Goal: Task Accomplishment & Management: Use online tool/utility

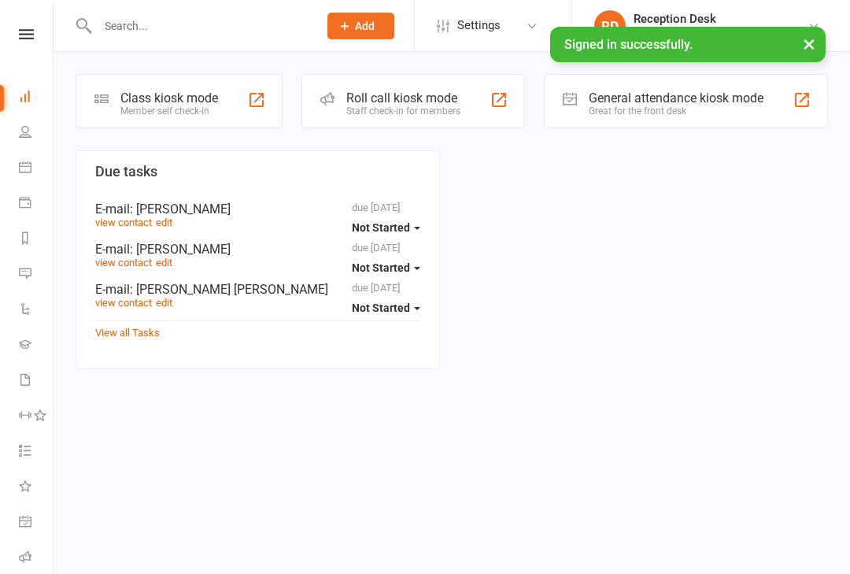
click at [192, 105] on div "Member self check-in" at bounding box center [169, 110] width 98 height 11
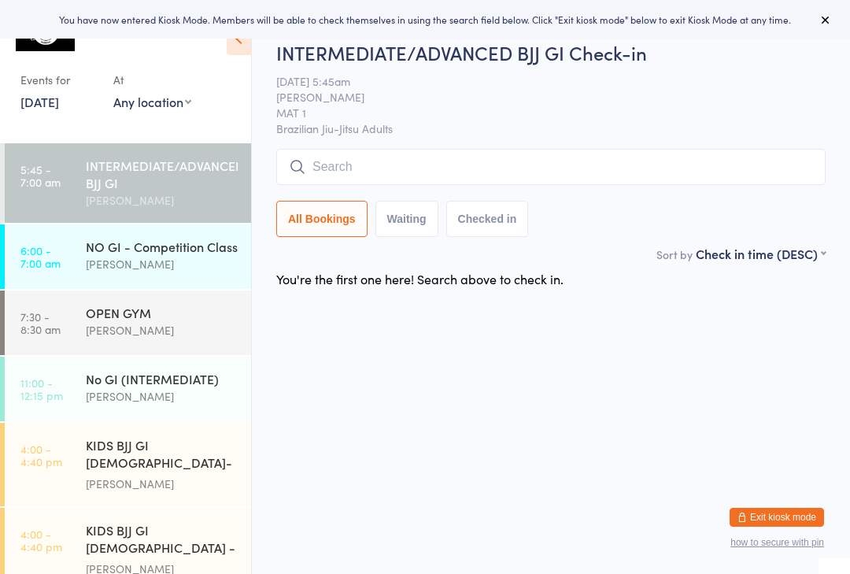
click at [172, 255] on div "NO GI - Competition Class" at bounding box center [162, 246] width 152 height 17
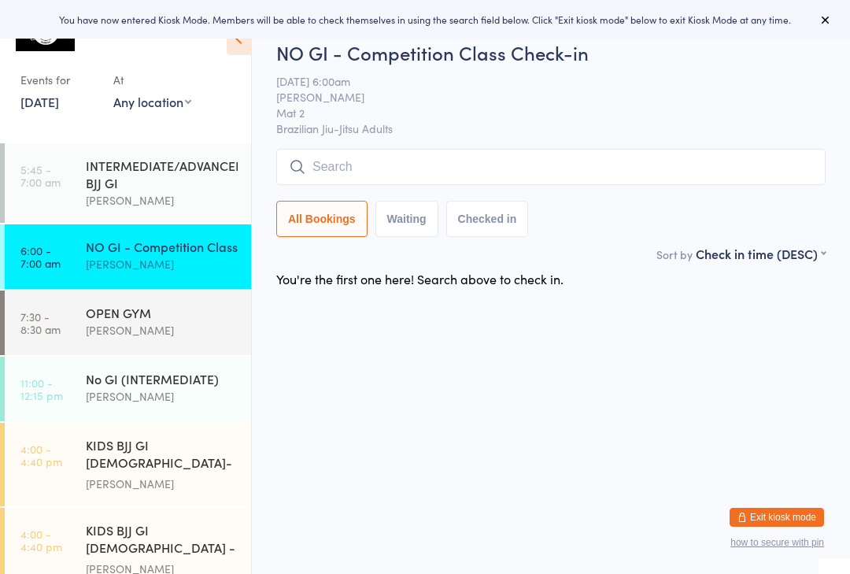
click at [427, 171] on input "search" at bounding box center [550, 167] width 549 height 36
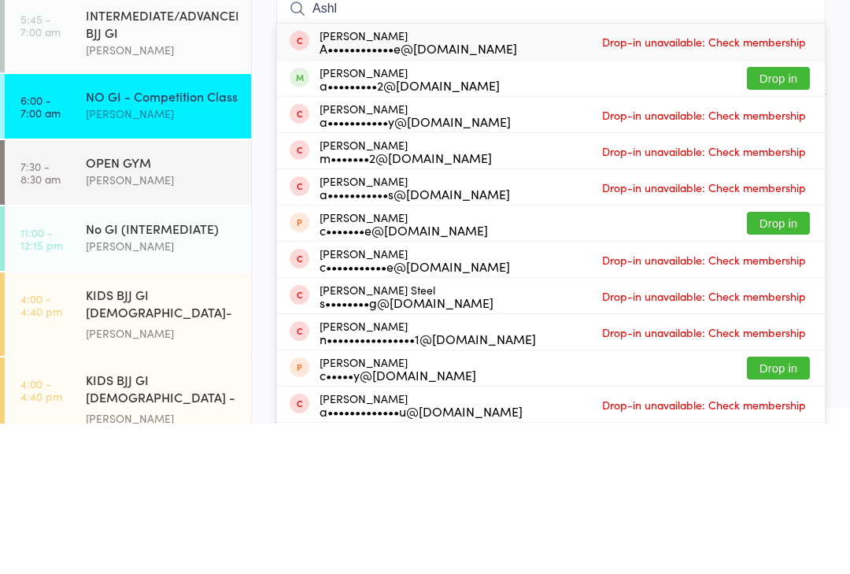
type input "Ashl"
click at [784, 217] on button "Drop in" at bounding box center [778, 228] width 63 height 23
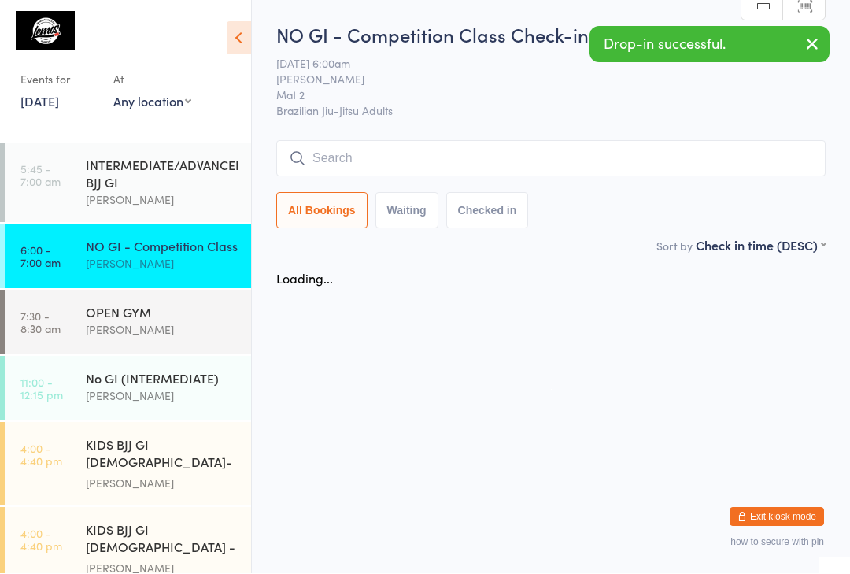
scroll to position [1, 0]
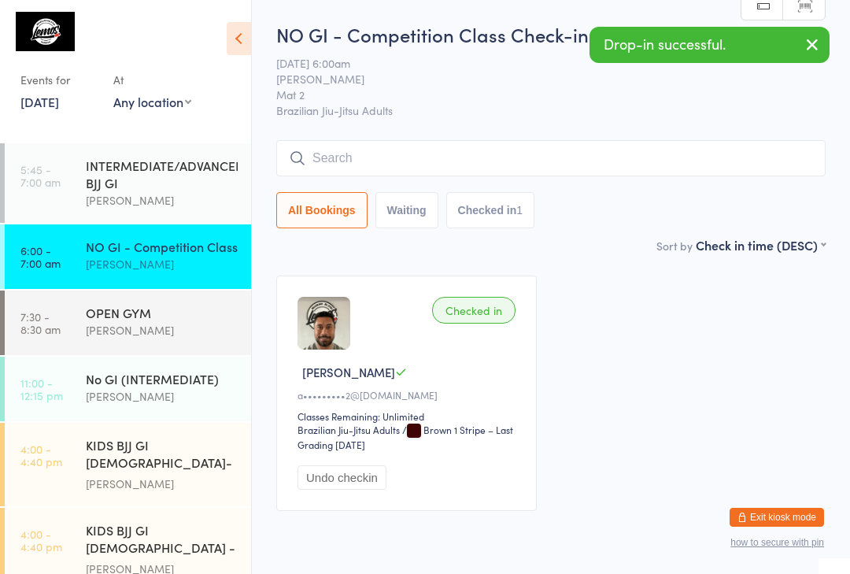
click at [172, 190] on div "INTERMEDIATE/ADVANCED BJJ GI" at bounding box center [162, 174] width 152 height 35
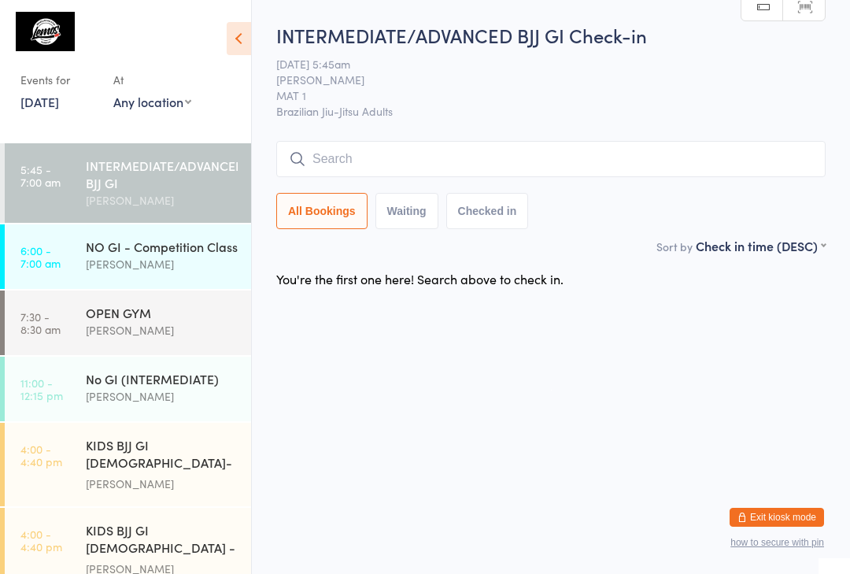
click at [339, 156] on input "search" at bounding box center [550, 159] width 549 height 36
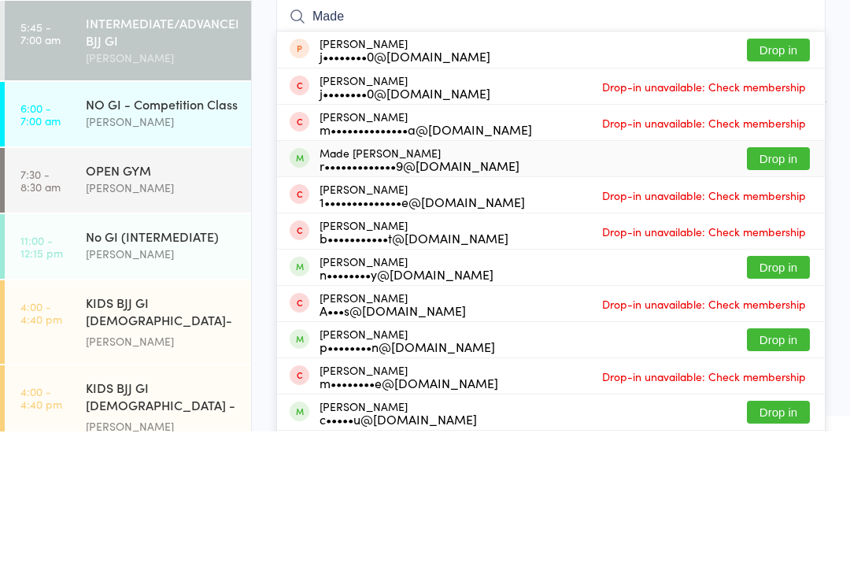
type input "Made"
click at [791, 290] on button "Drop in" at bounding box center [778, 301] width 63 height 23
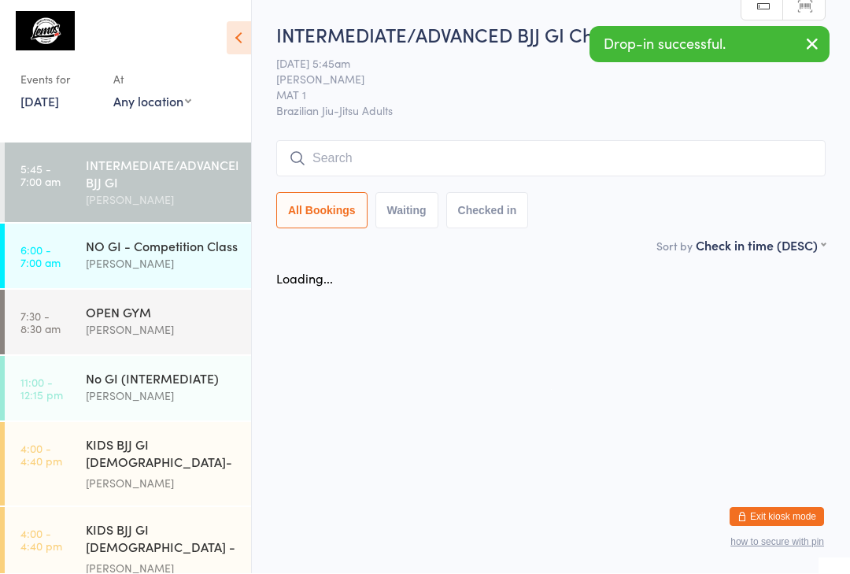
scroll to position [1, 0]
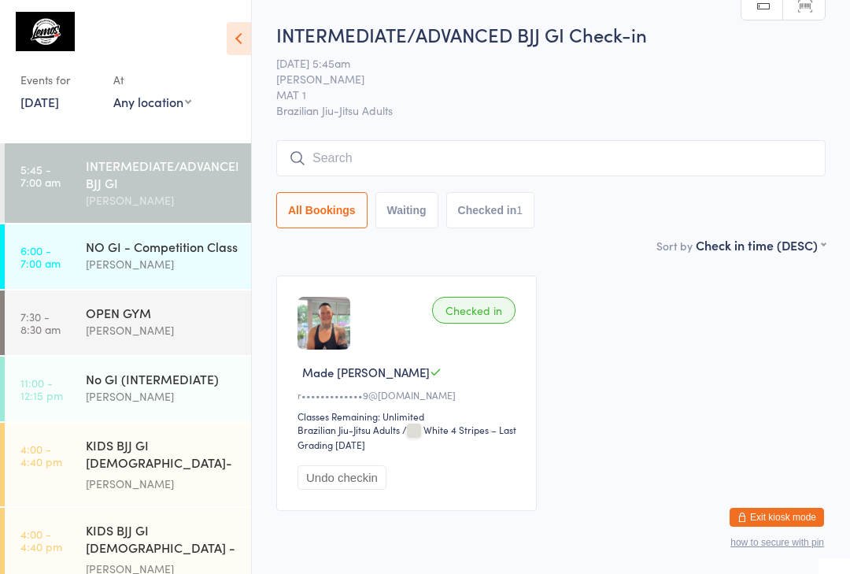
click at [349, 159] on input "search" at bounding box center [550, 158] width 549 height 36
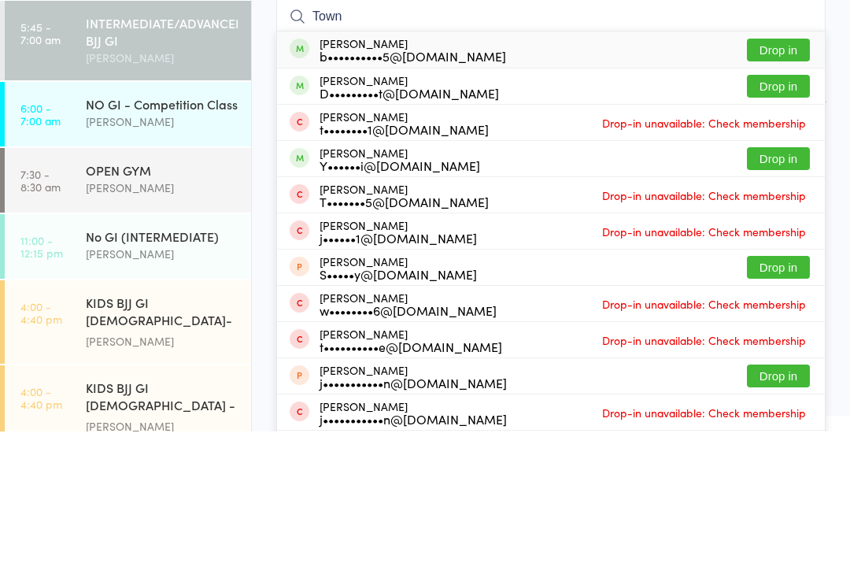
type input "Town"
click at [774, 181] on button "Drop in" at bounding box center [778, 192] width 63 height 23
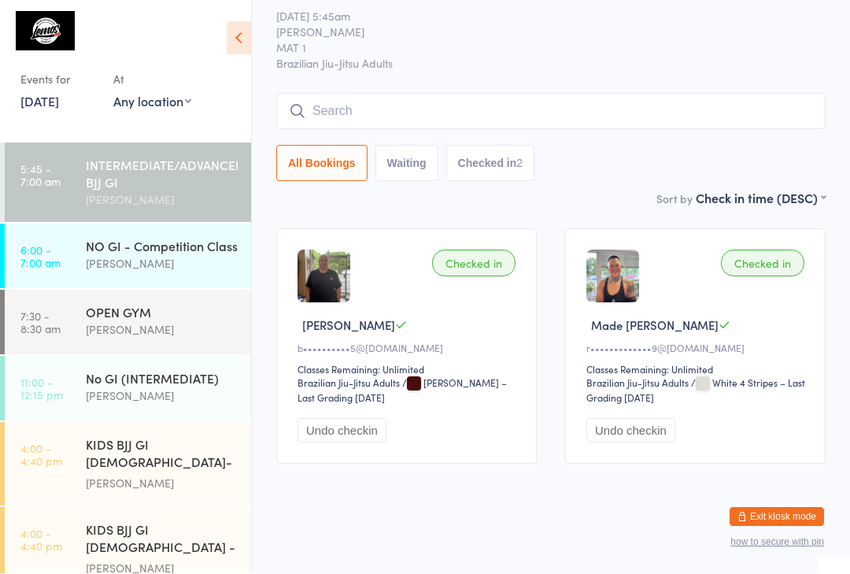
click at [182, 171] on div "INTERMEDIATE/ADVANCED BJJ GI" at bounding box center [162, 174] width 152 height 35
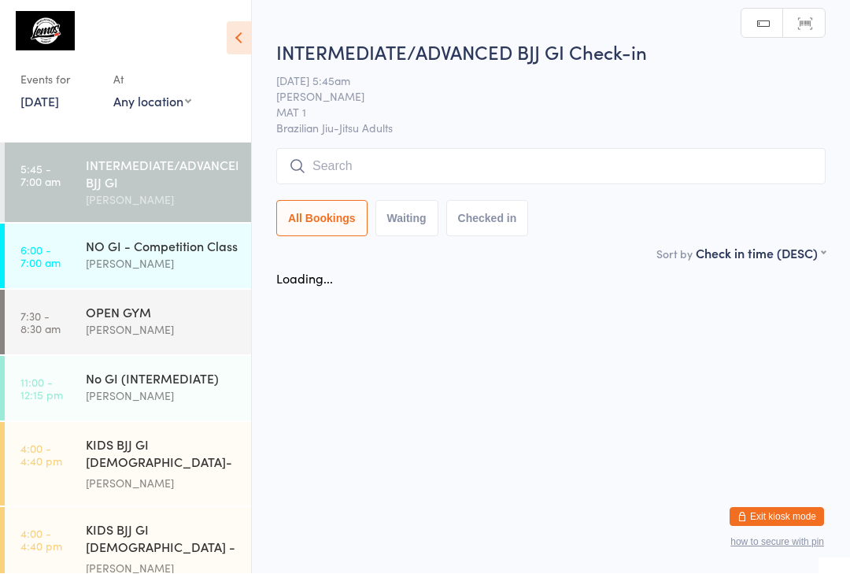
scroll to position [1, 0]
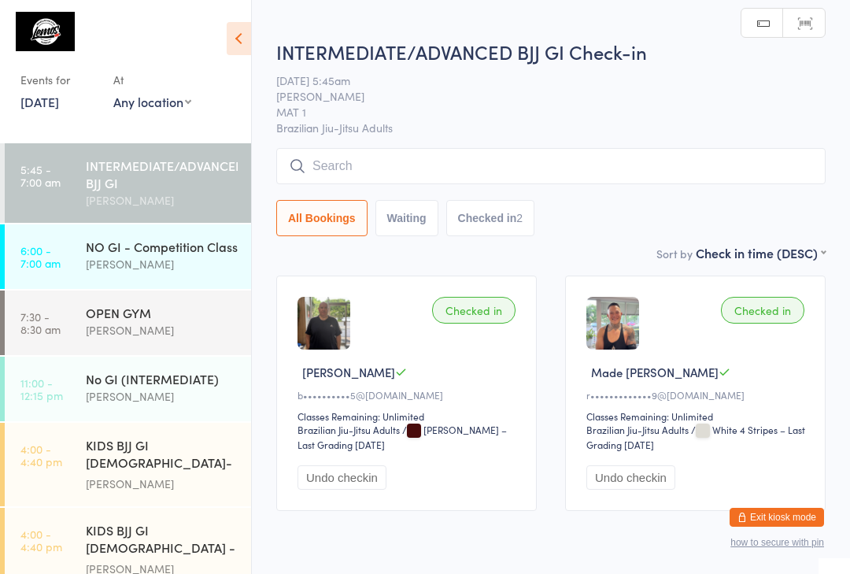
click at [553, 170] on input "search" at bounding box center [550, 166] width 549 height 36
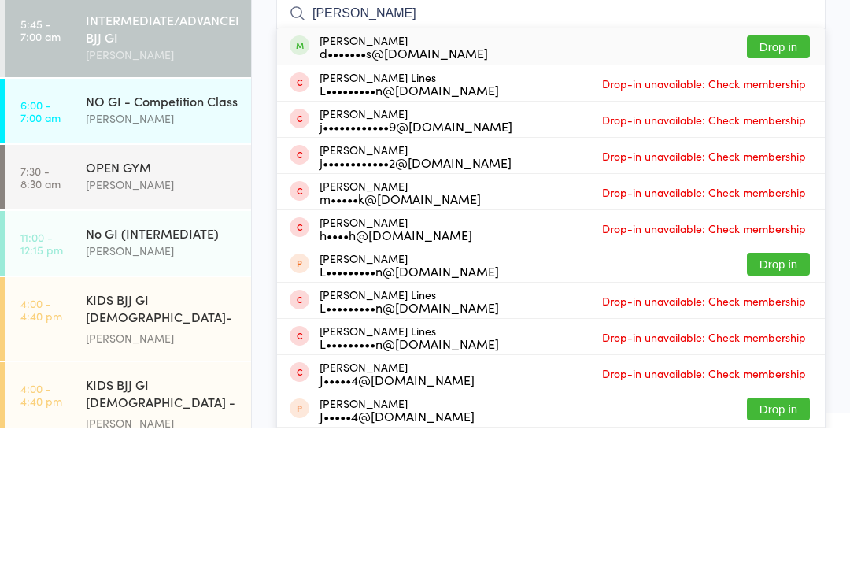
type input "[PERSON_NAME]"
click at [792, 181] on button "Drop in" at bounding box center [778, 192] width 63 height 23
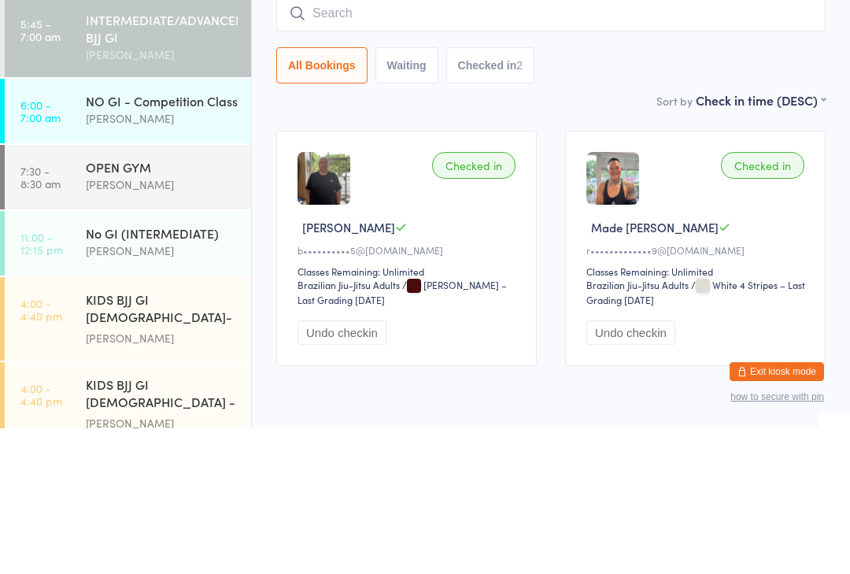
scroll to position [68, 0]
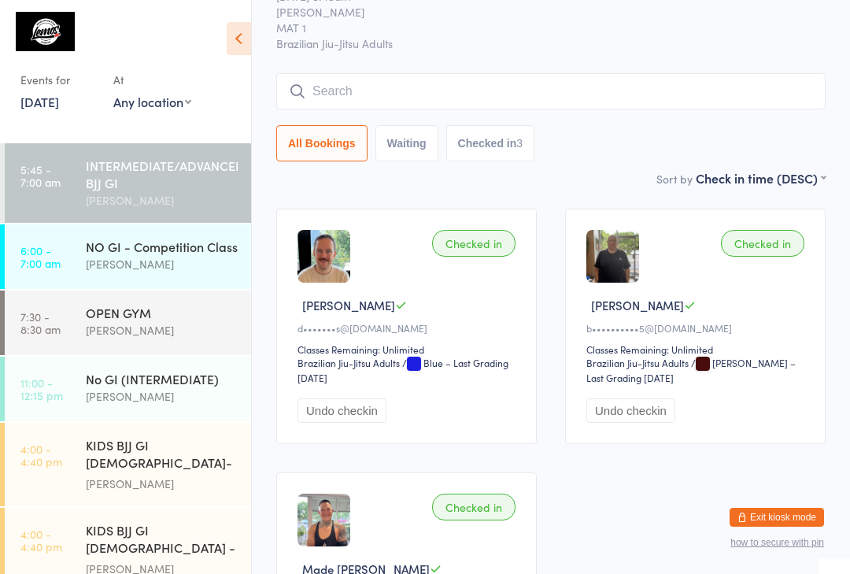
click at [103, 251] on div "NO GI - Competition Class" at bounding box center [162, 246] width 152 height 17
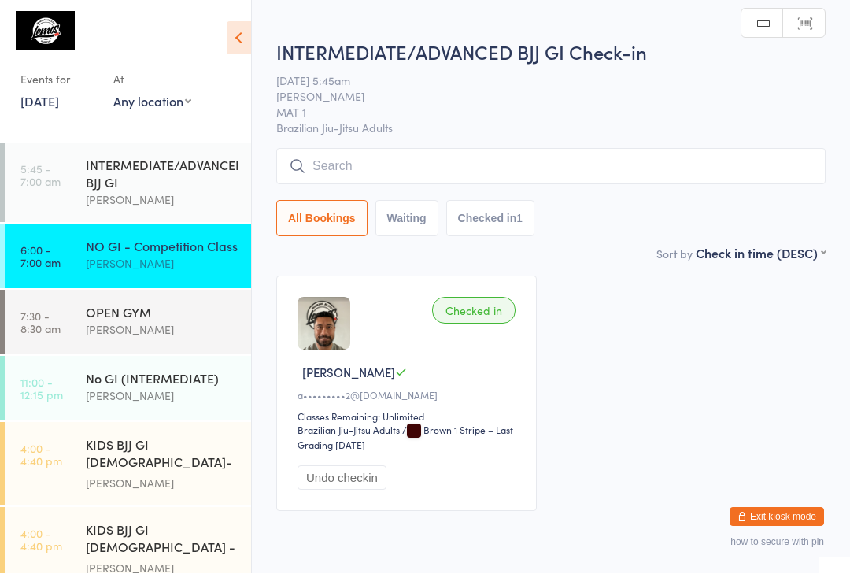
scroll to position [1, 0]
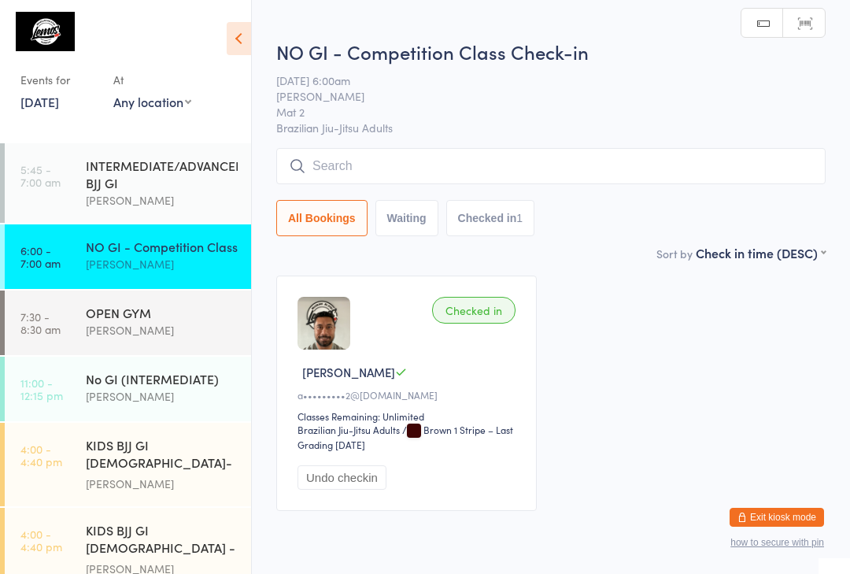
click at [353, 168] on input "search" at bounding box center [550, 166] width 549 height 36
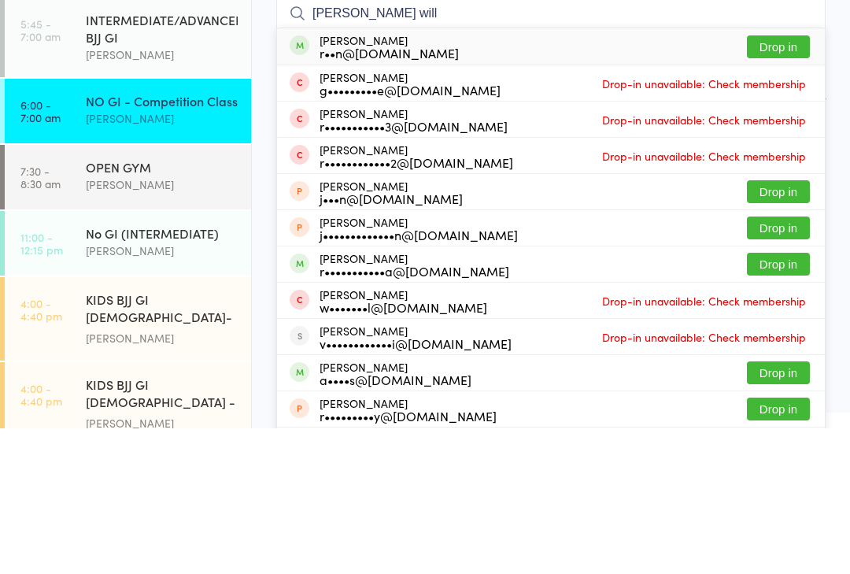
type input "[PERSON_NAME] will"
click at [782, 181] on button "Drop in" at bounding box center [778, 192] width 63 height 23
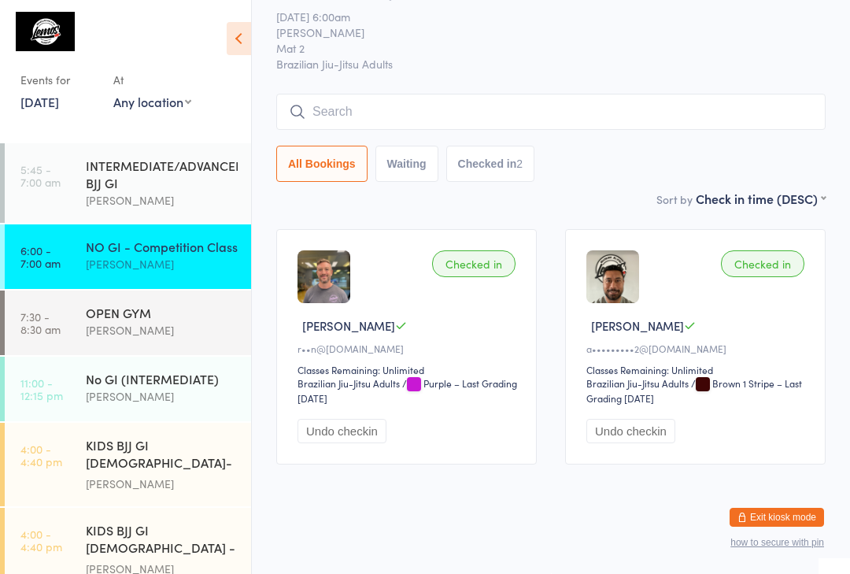
click at [493, 101] on input "search" at bounding box center [550, 112] width 549 height 36
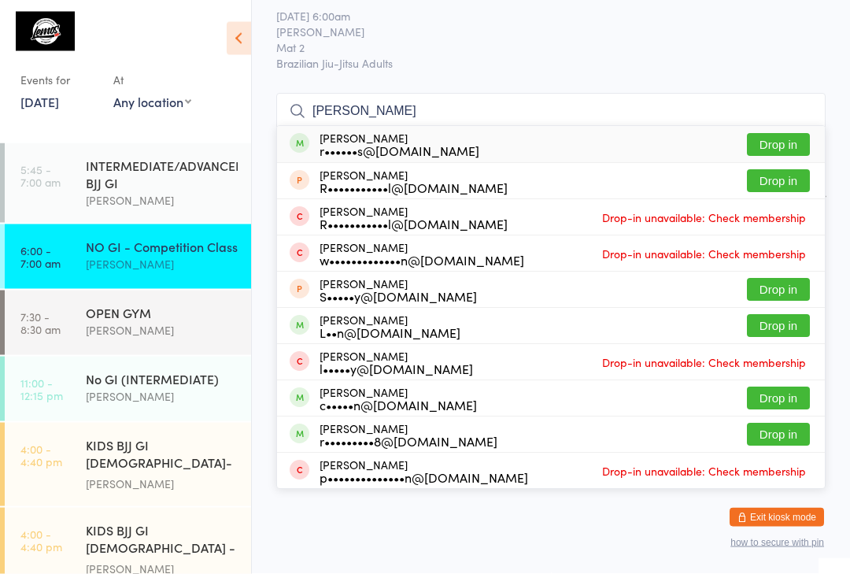
type input "[PERSON_NAME]"
click at [784, 134] on button "Drop in" at bounding box center [778, 145] width 63 height 23
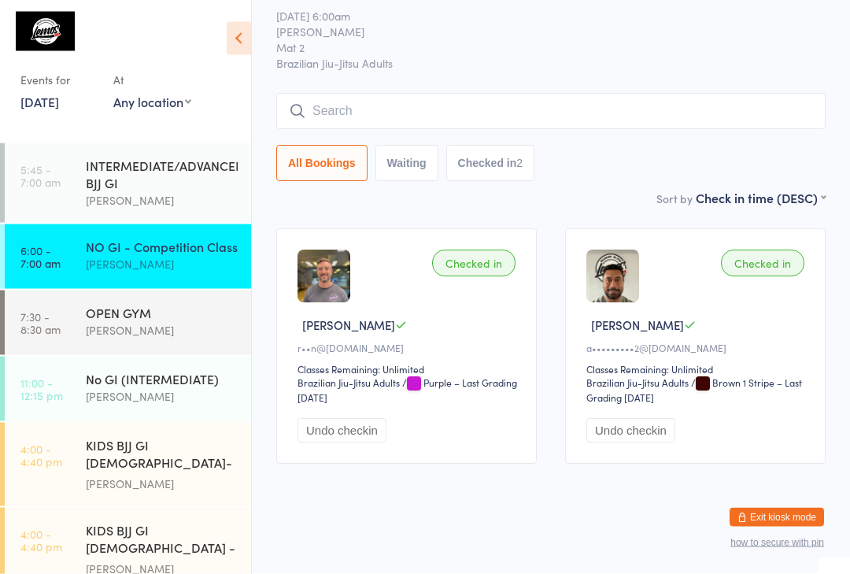
scroll to position [68, 0]
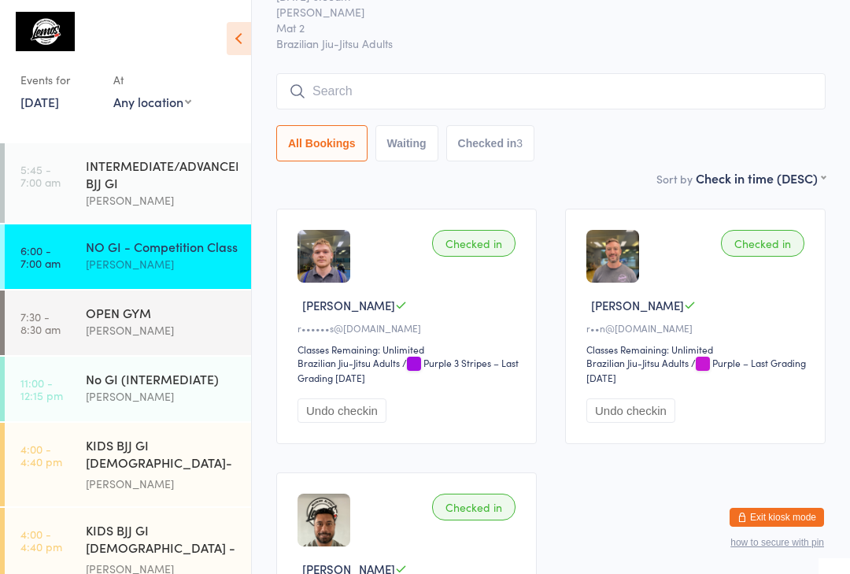
click at [654, 101] on input "search" at bounding box center [550, 91] width 549 height 36
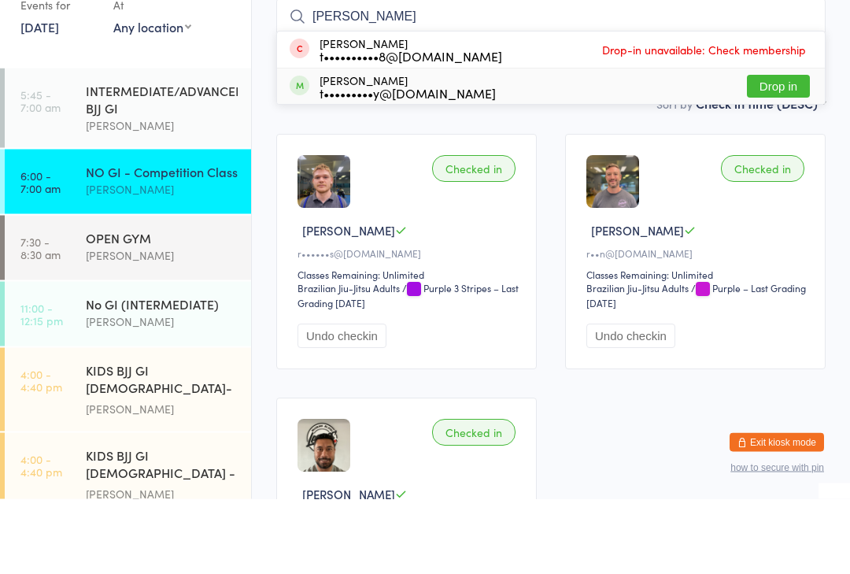
type input "[PERSON_NAME]"
click at [486, 144] on div "[PERSON_NAME] Fraullen t•••••••••y@[DOMAIN_NAME] Drop in" at bounding box center [551, 161] width 548 height 35
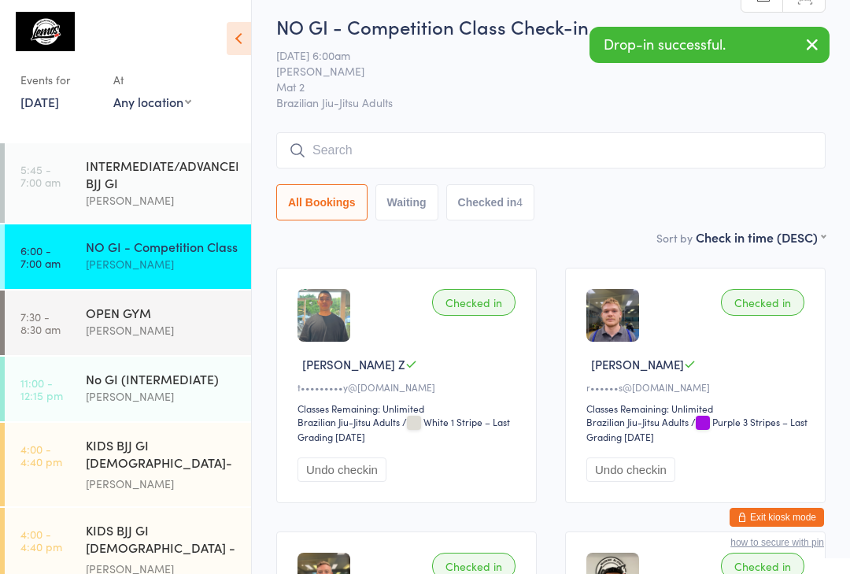
scroll to position [0, 0]
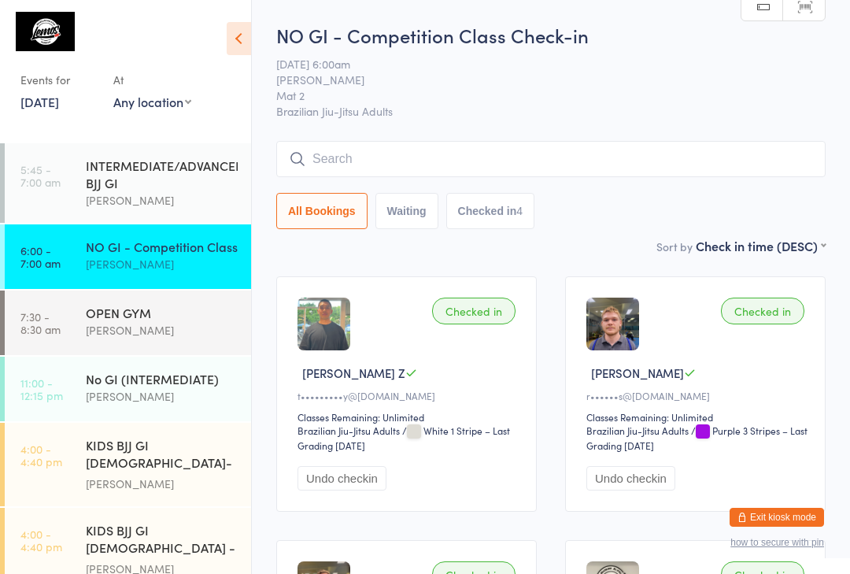
click at [407, 148] on input "search" at bounding box center [550, 159] width 549 height 36
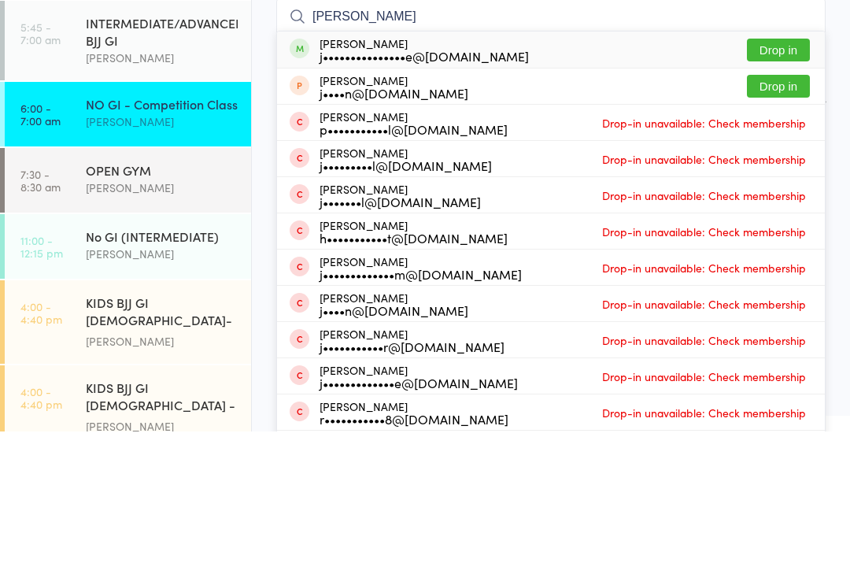
type input "[PERSON_NAME]"
click at [787, 181] on button "Drop in" at bounding box center [778, 192] width 63 height 23
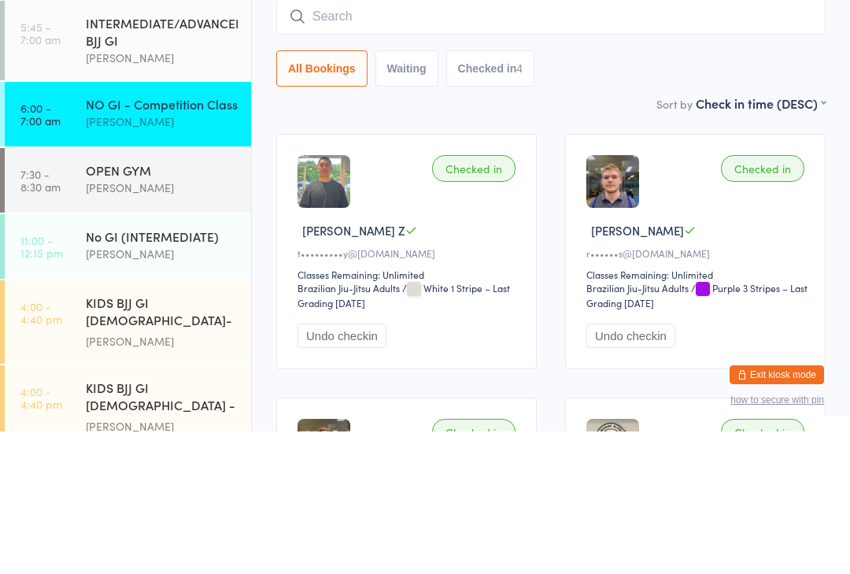
scroll to position [142, 0]
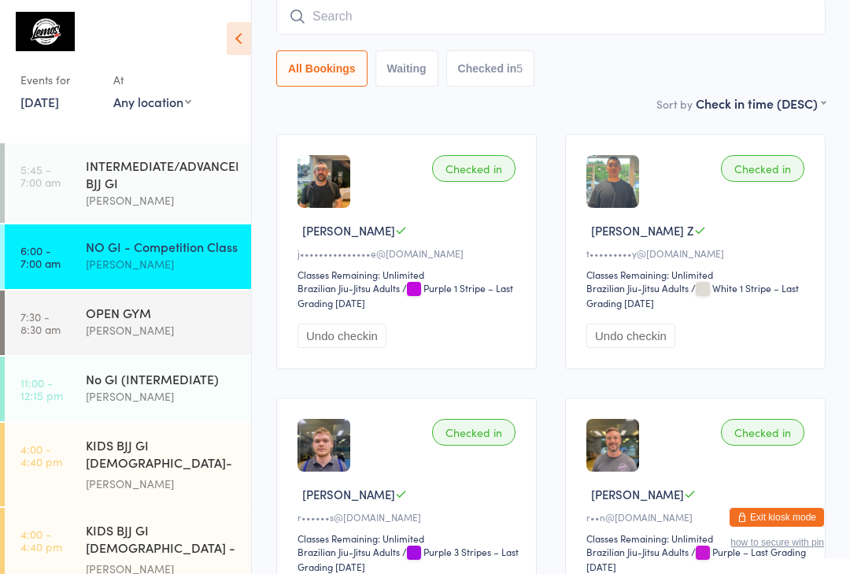
click at [659, 12] on input "search" at bounding box center [550, 16] width 549 height 36
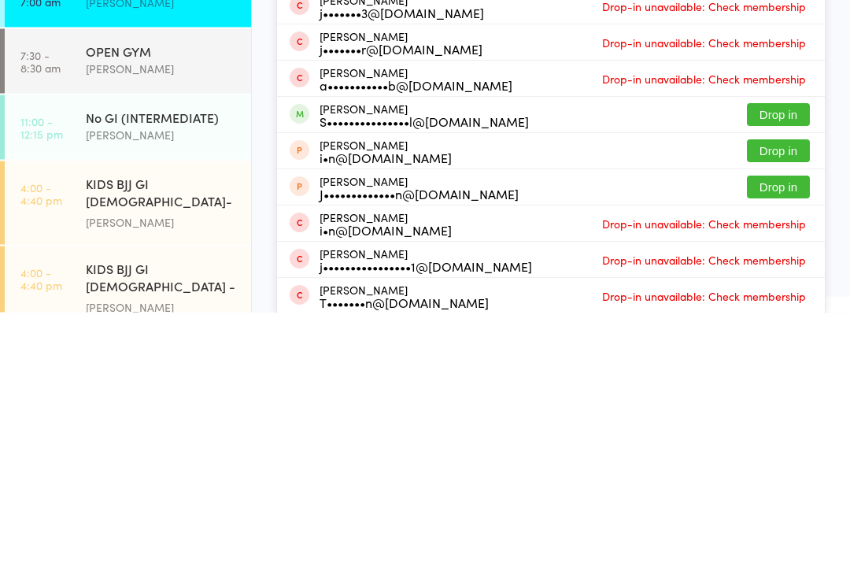
type input "[PERSON_NAME]"
click at [786, 365] on button "Drop in" at bounding box center [778, 376] width 63 height 23
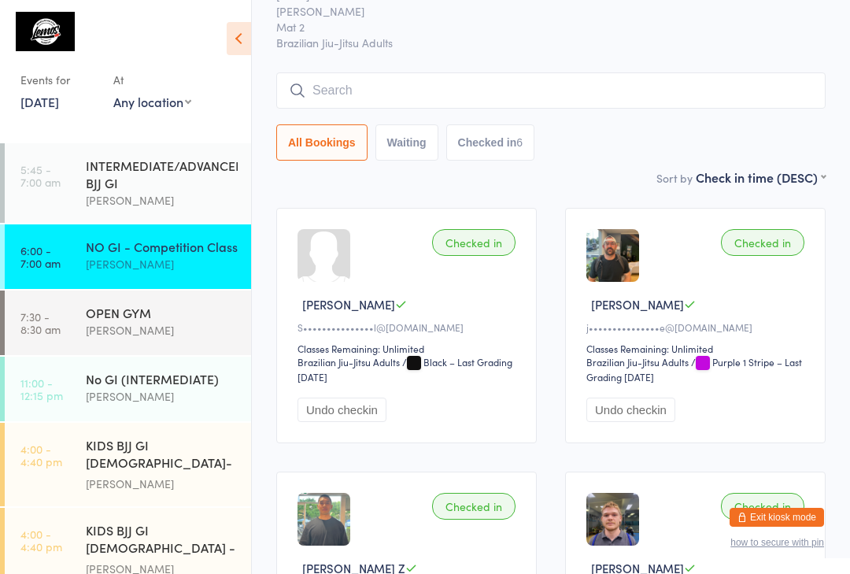
scroll to position [0, 0]
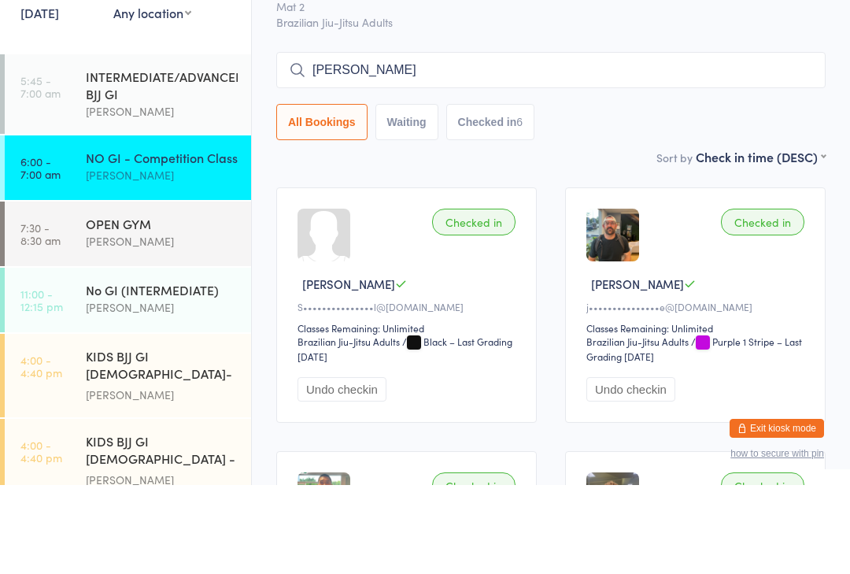
type input "[PERSON_NAME]"
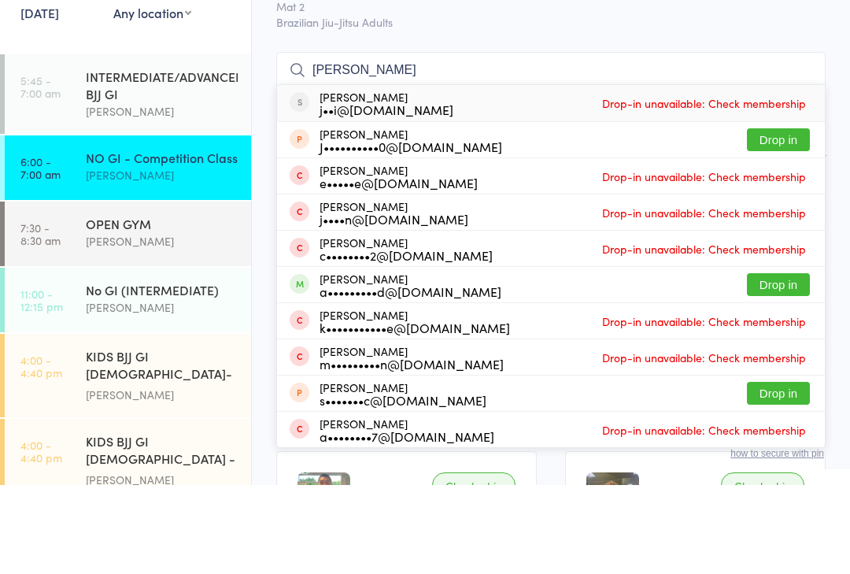
click at [766, 217] on button "Drop in" at bounding box center [778, 228] width 63 height 23
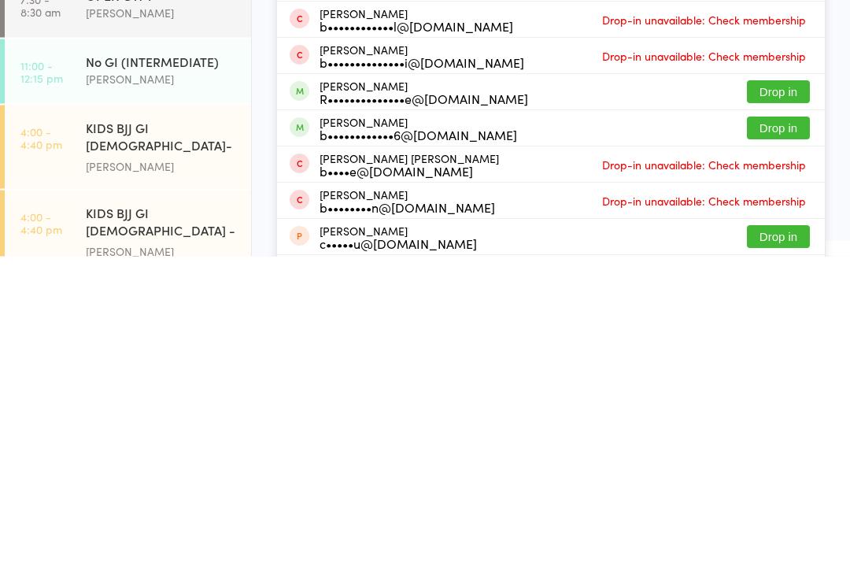
scroll to position [1, 0]
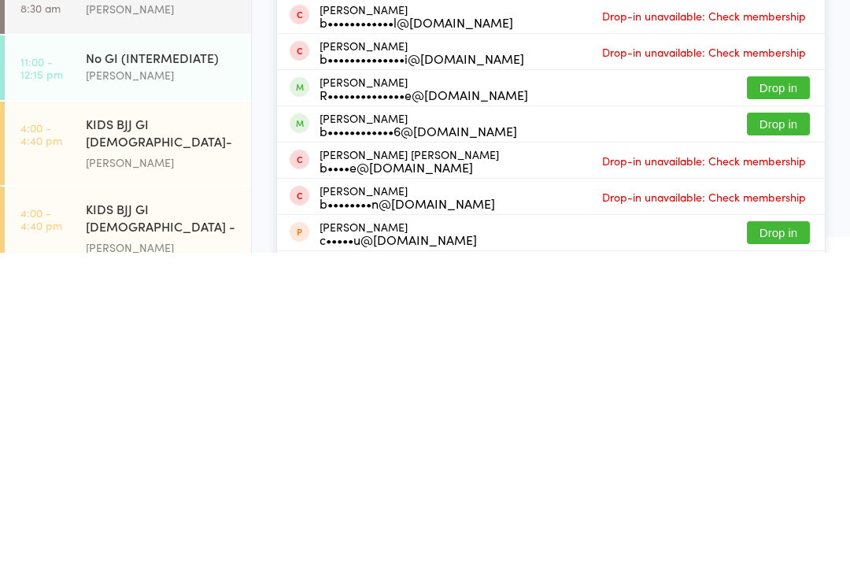
type input "[PERSON_NAME]"
click at [778, 434] on button "Drop in" at bounding box center [778, 445] width 63 height 23
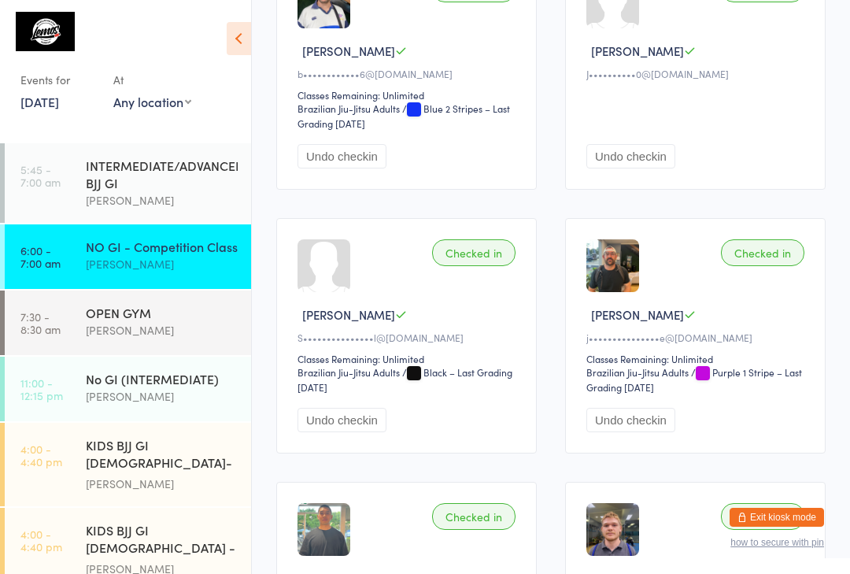
scroll to position [20, 0]
